Goal: Transaction & Acquisition: Purchase product/service

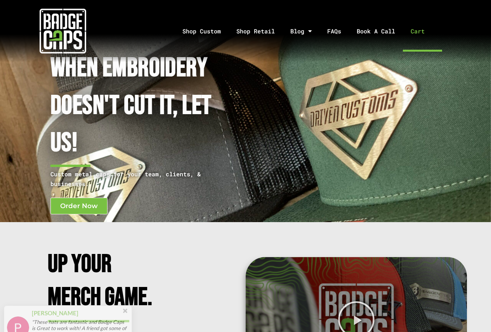
click at [410, 32] on link "Cart" at bounding box center [422, 31] width 39 height 41
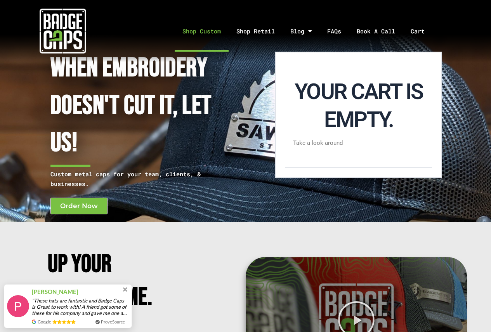
click at [203, 30] on link "Shop Custom" at bounding box center [202, 31] width 54 height 41
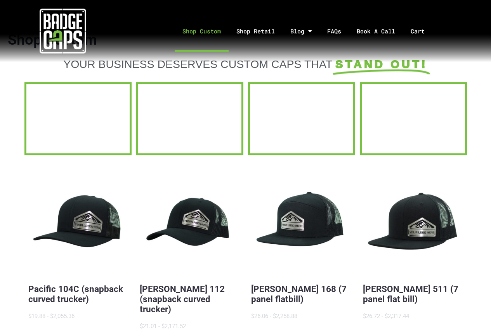
scroll to position [117, 0]
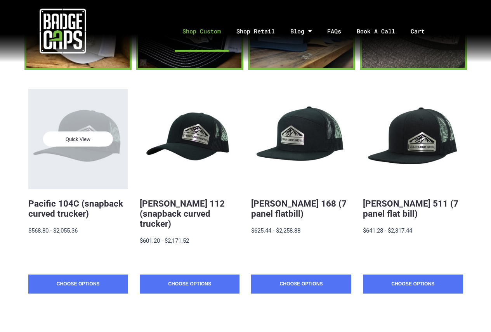
click at [71, 165] on div "Quick View" at bounding box center [78, 139] width 100 height 100
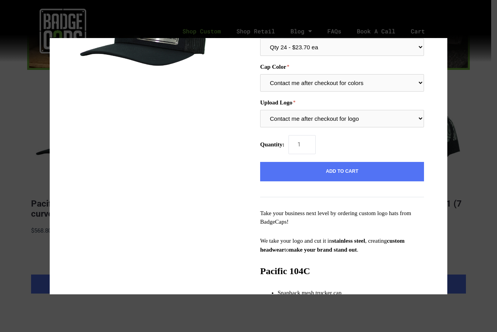
scroll to position [99, 0]
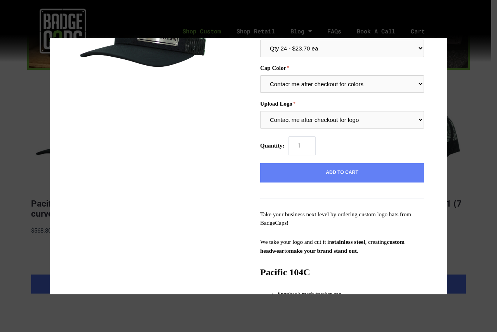
click at [314, 175] on button "Add to Cart" at bounding box center [342, 172] width 164 height 19
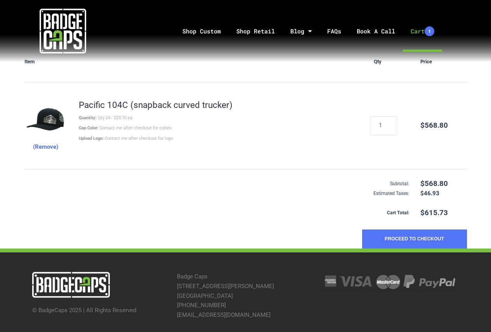
scroll to position [117, 0]
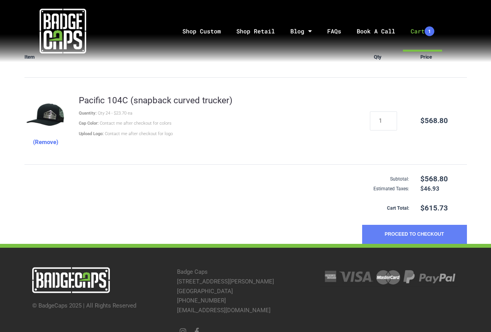
click at [390, 234] on button "Proceed to Checkout" at bounding box center [414, 234] width 105 height 19
